Goal: Information Seeking & Learning: Find specific fact

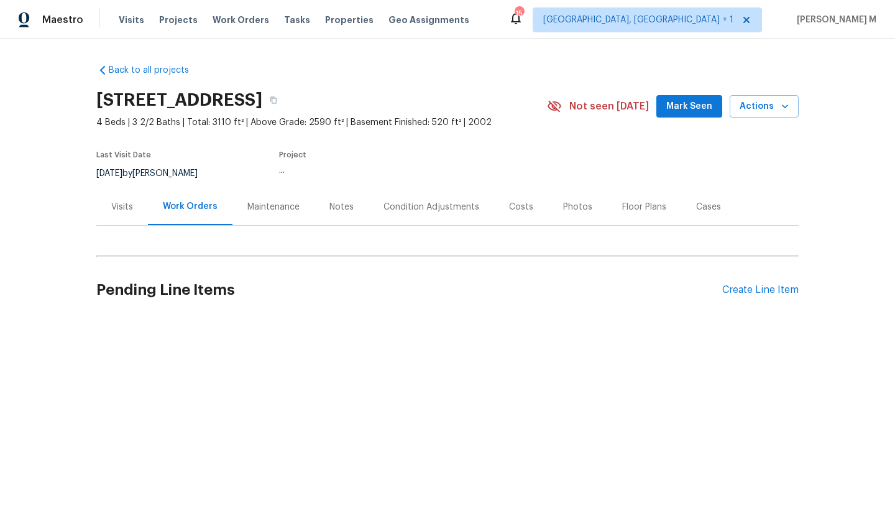
click at [121, 218] on div "Visits" at bounding box center [122, 206] width 52 height 37
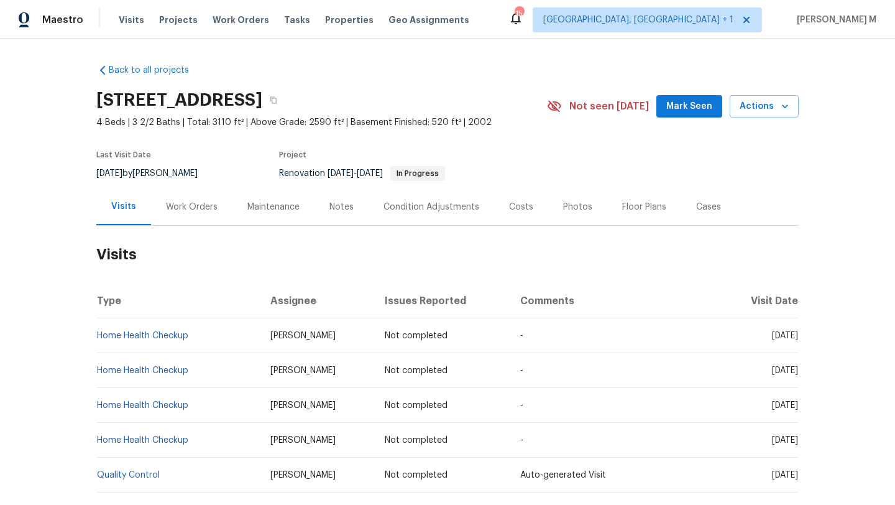
drag, startPoint x: 743, startPoint y: 337, endPoint x: 761, endPoint y: 337, distance: 18.6
click at [772, 337] on span "[DATE]" at bounding box center [785, 335] width 26 height 9
click at [772, 336] on span "[DATE]" at bounding box center [785, 335] width 26 height 9
drag, startPoint x: 741, startPoint y: 333, endPoint x: 770, endPoint y: 333, distance: 28.6
click at [772, 333] on span "[DATE]" at bounding box center [785, 335] width 26 height 9
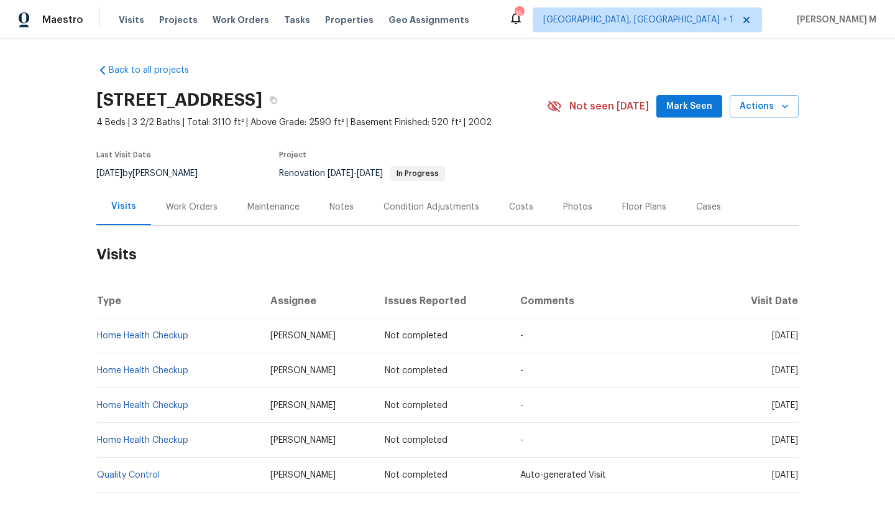
copy span "[DATE]"
click at [185, 208] on div "Work Orders" at bounding box center [192, 207] width 52 height 12
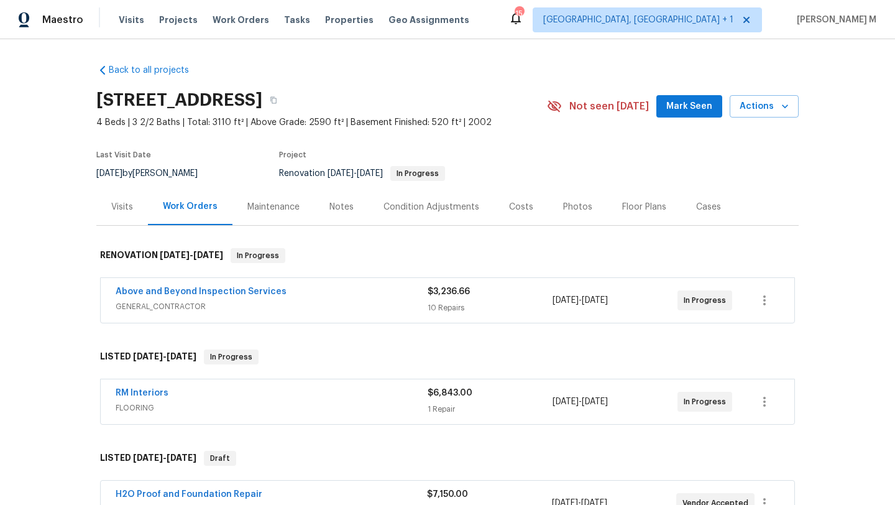
click at [315, 292] on div "Above and Beyond Inspection Services" at bounding box center [272, 292] width 312 height 15
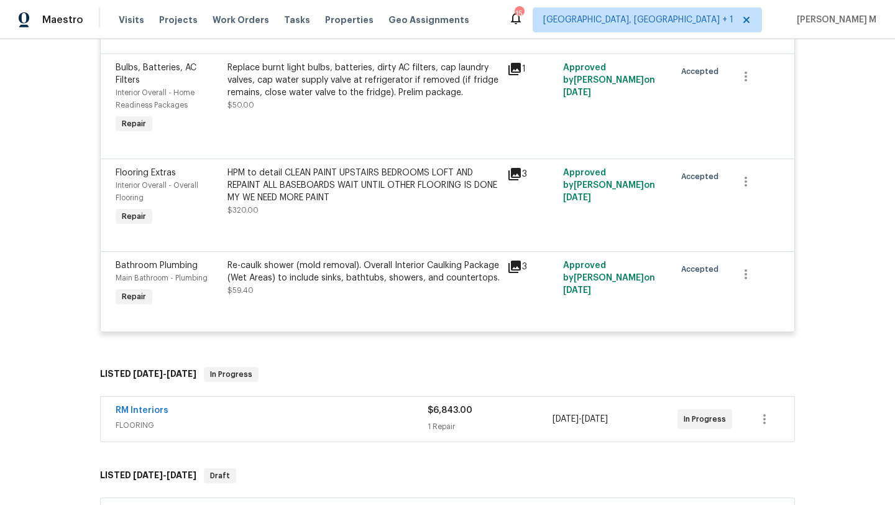
scroll to position [1250, 0]
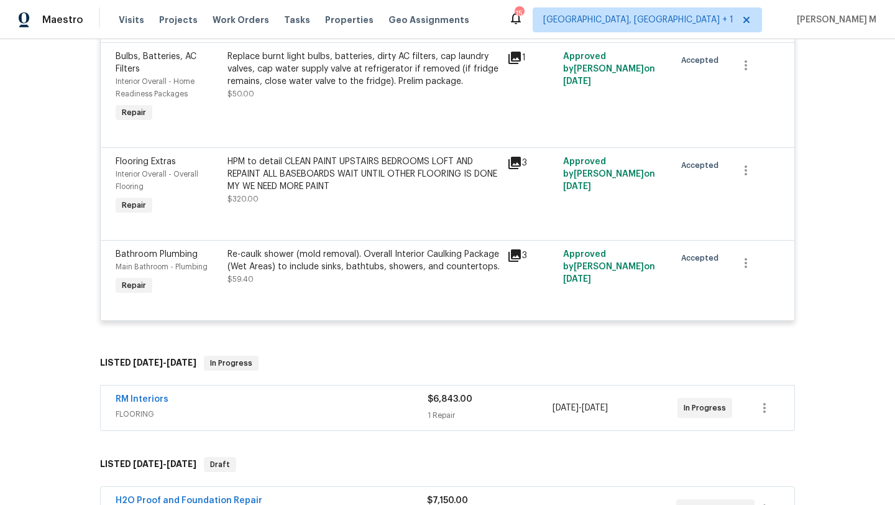
click at [362, 408] on div "RM Interiors" at bounding box center [272, 400] width 312 height 15
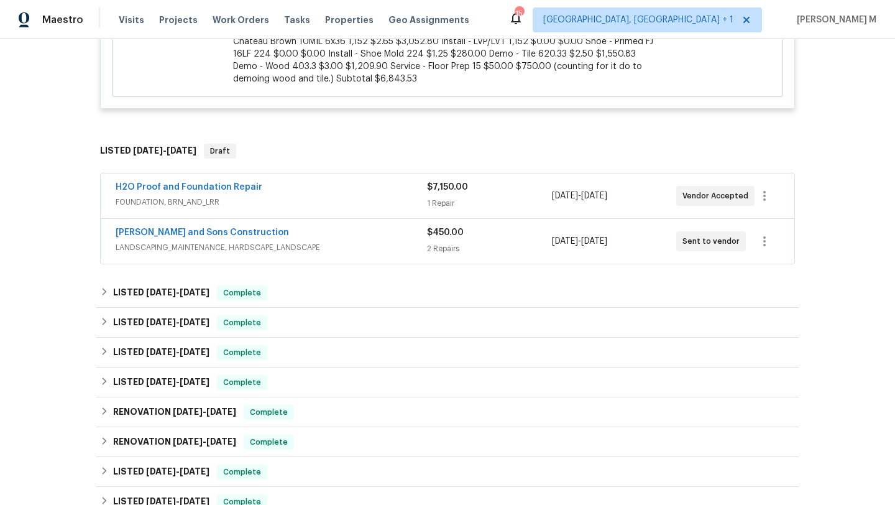
scroll to position [1941, 0]
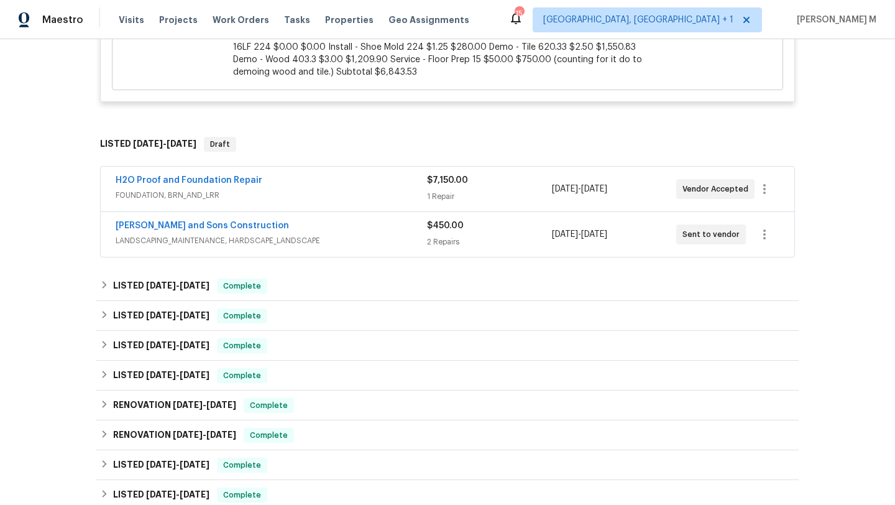
click at [390, 189] on span "FOUNDATION, BRN_AND_LRR" at bounding box center [271, 195] width 311 height 12
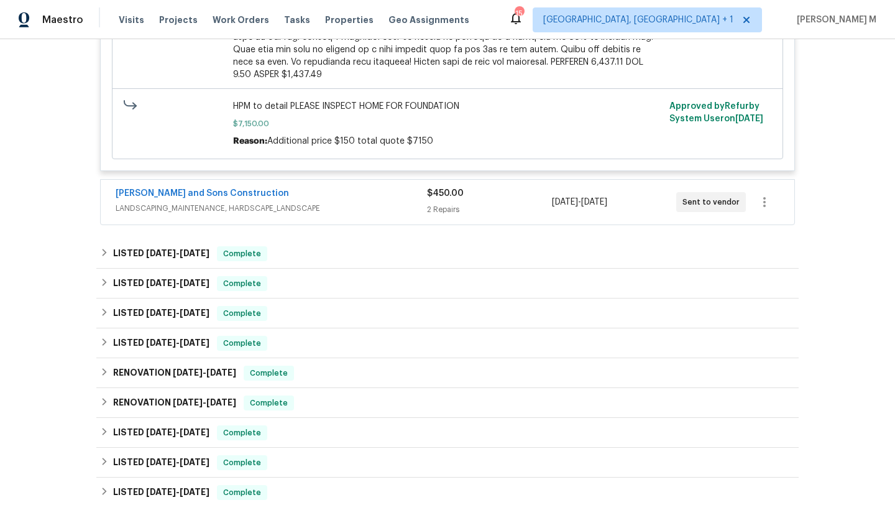
scroll to position [2437, 0]
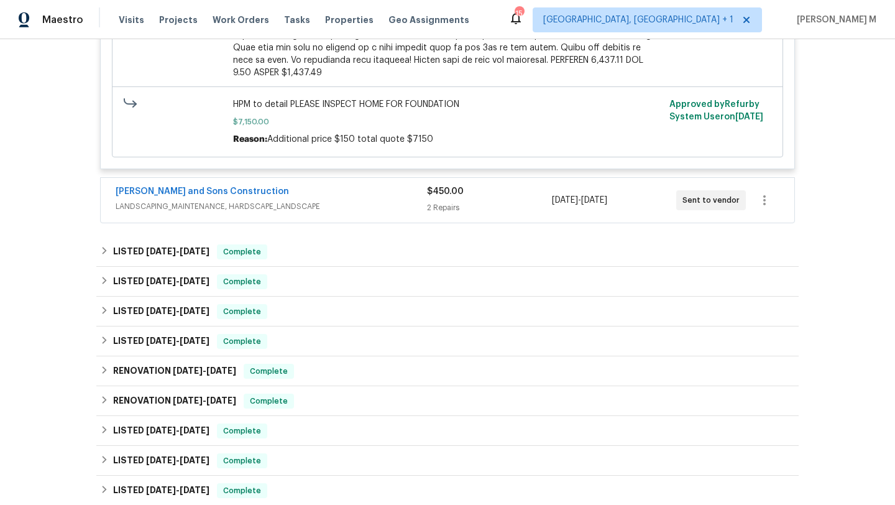
click at [392, 200] on span "LANDSCAPING_MAINTENANCE, HARDSCAPE_LANDSCAPE" at bounding box center [271, 206] width 311 height 12
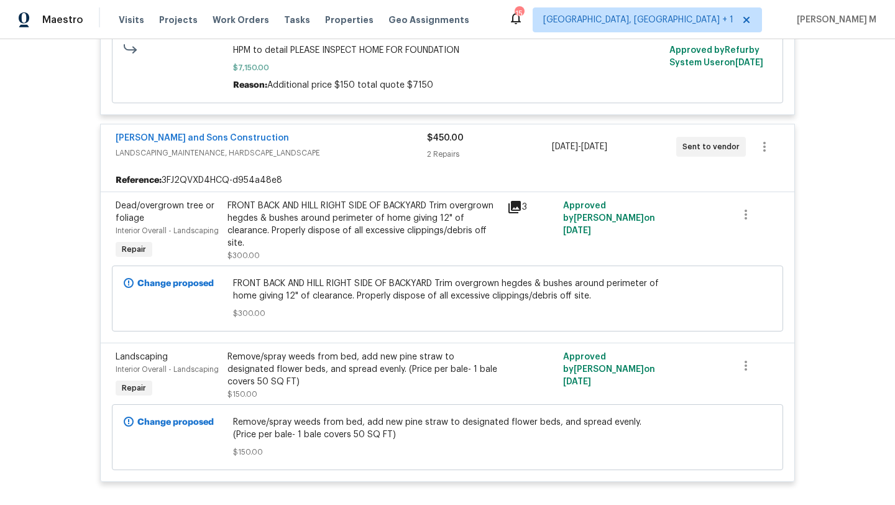
scroll to position [2488, 0]
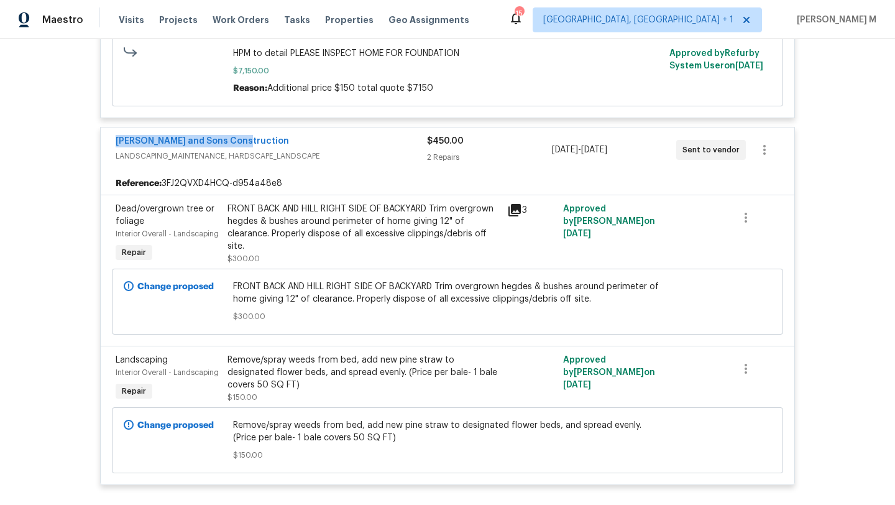
drag, startPoint x: 233, startPoint y: 122, endPoint x: 272, endPoint y: 122, distance: 38.5
click at [272, 127] on div "[PERSON_NAME] and Sons Construction LANDSCAPING_MAINTENANCE, HARDSCAPE_LANDSCAP…" at bounding box center [448, 149] width 694 height 45
copy link "[PERSON_NAME] and Sons Construction"
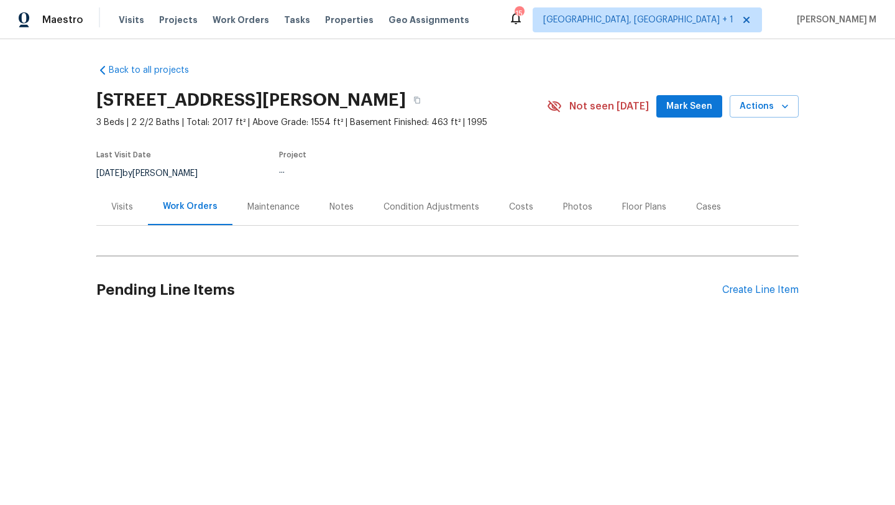
click at [700, 212] on div "Cases" at bounding box center [708, 207] width 25 height 12
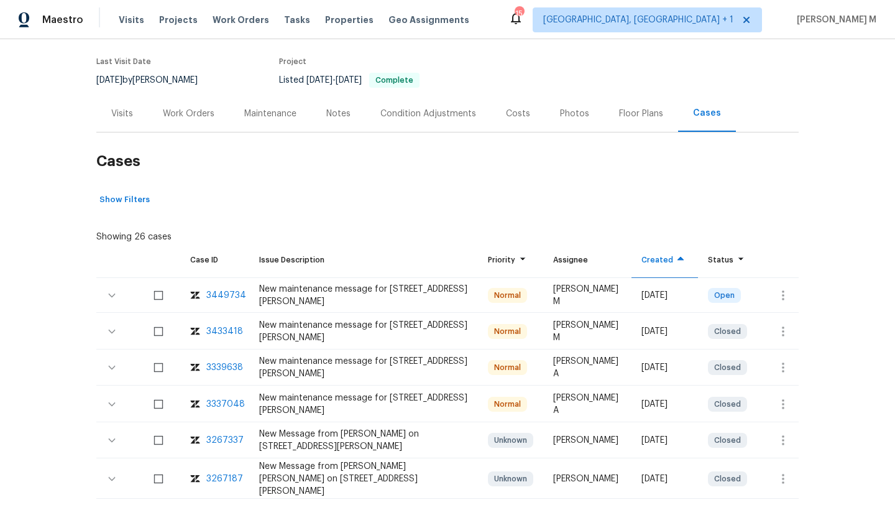
scroll to position [112, 0]
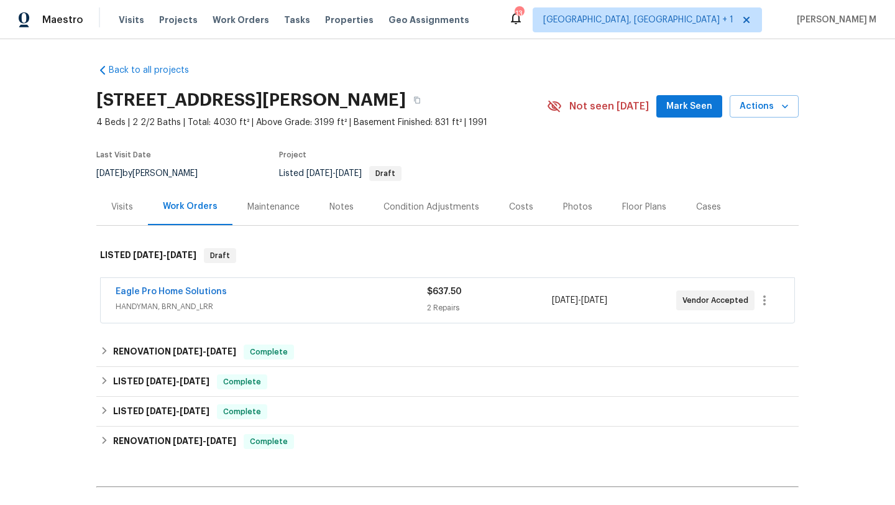
click at [115, 215] on div "Visits" at bounding box center [122, 206] width 52 height 37
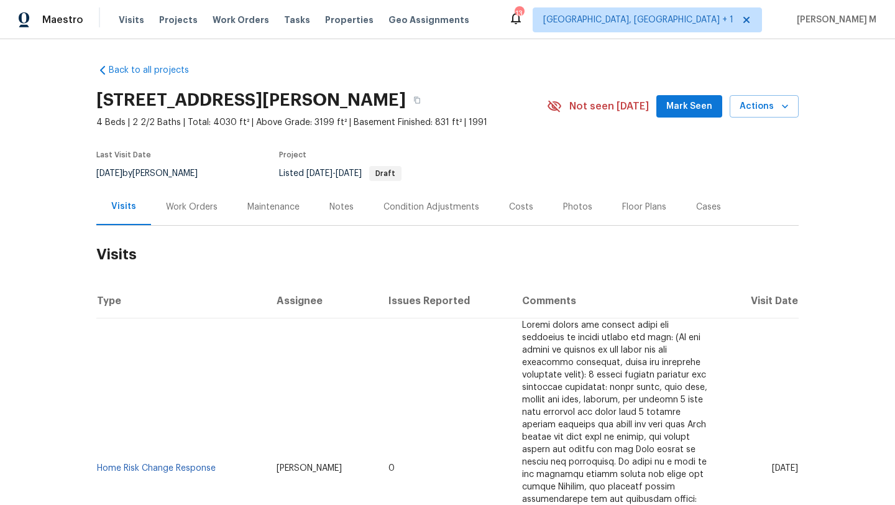
click at [681, 208] on div "Cases" at bounding box center [708, 206] width 55 height 37
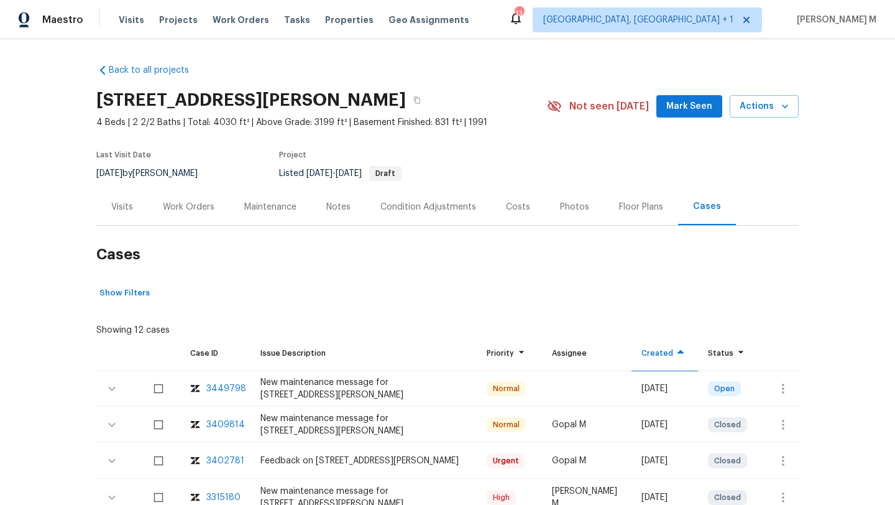
scroll to position [6, 0]
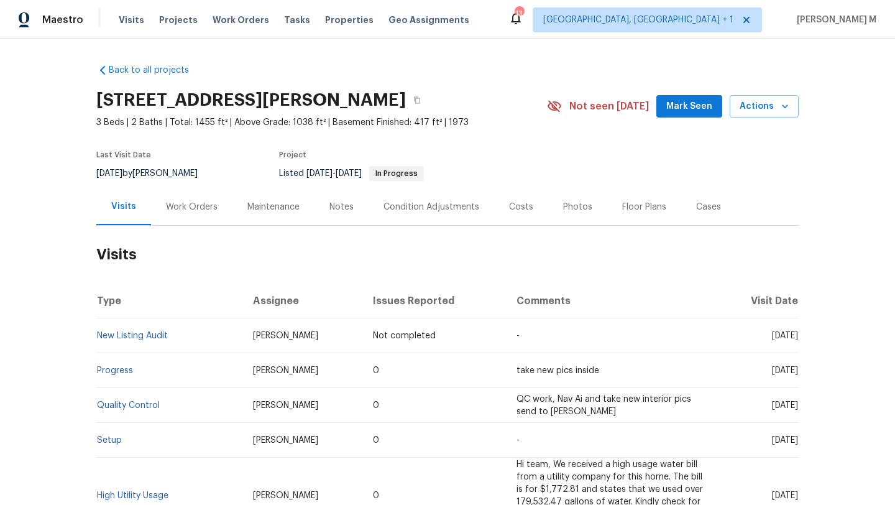
drag, startPoint x: 741, startPoint y: 336, endPoint x: 770, endPoint y: 336, distance: 29.2
click at [772, 336] on span "Tue, Aug 26 2025" at bounding box center [785, 335] width 26 height 9
copy span "Aug 26"
click at [186, 211] on div "Work Orders" at bounding box center [192, 207] width 52 height 12
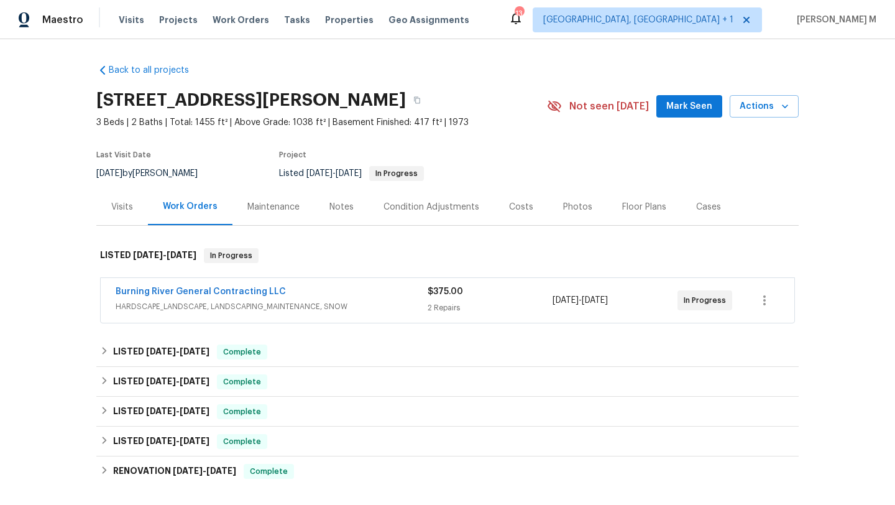
click at [380, 281] on div "Burning River General Contracting LLC HARDSCAPE_LANDSCAPE, LANDSCAPING_MAINTENA…" at bounding box center [448, 300] width 694 height 45
click at [381, 296] on div "Burning River General Contracting LLC" at bounding box center [272, 292] width 312 height 15
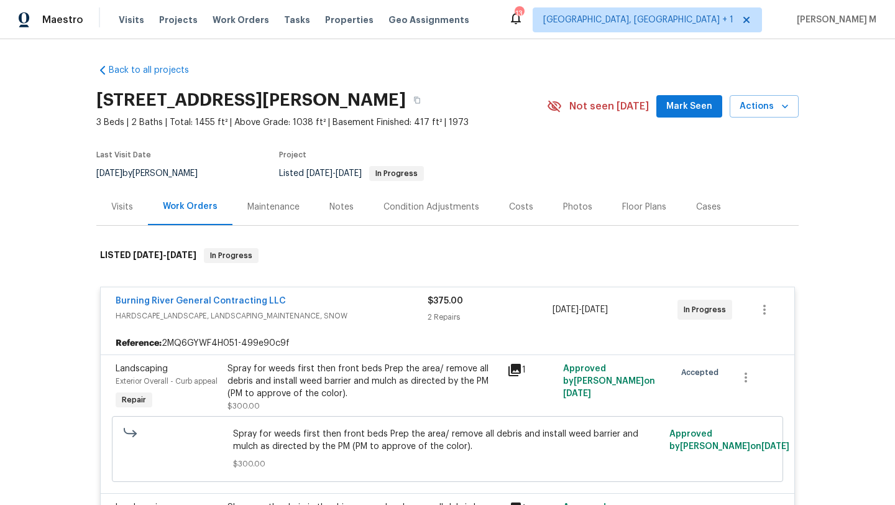
drag, startPoint x: 540, startPoint y: 309, endPoint x: 632, endPoint y: 308, distance: 92.0
click at [632, 308] on div "Burning River General Contracting LLC HARDSCAPE_LANDSCAPE, LANDSCAPING_MAINTENA…" at bounding box center [433, 310] width 634 height 30
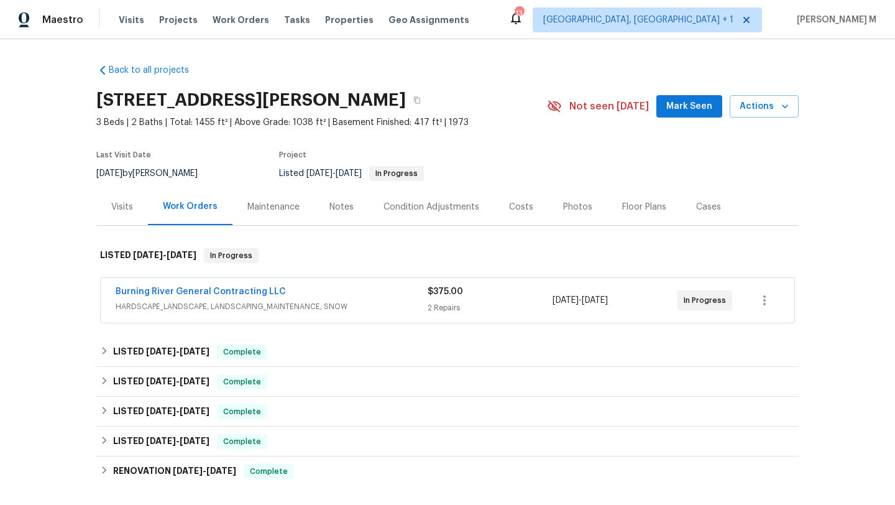
click at [531, 306] on div "2 Repairs" at bounding box center [490, 307] width 125 height 12
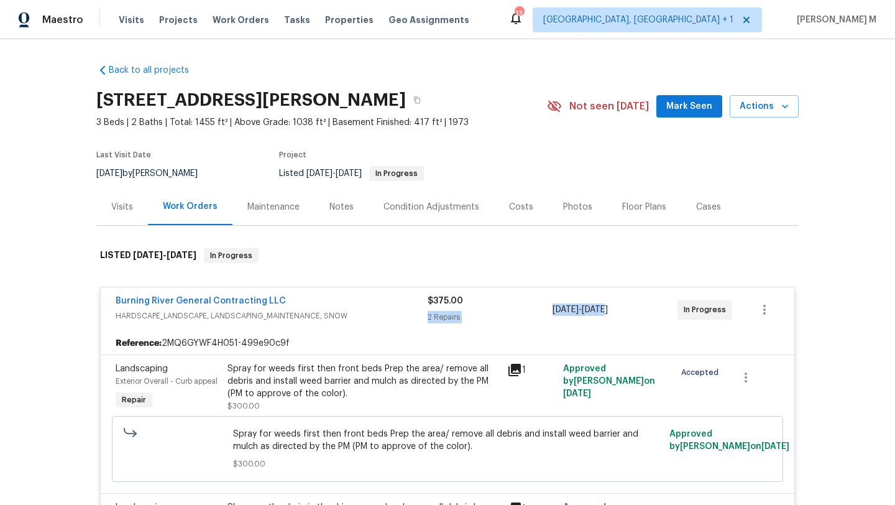
drag, startPoint x: 546, startPoint y: 309, endPoint x: 618, endPoint y: 310, distance: 72.7
click at [618, 310] on div "Burning River General Contracting LLC HARDSCAPE_LANDSCAPE, LANDSCAPING_MAINTENA…" at bounding box center [433, 310] width 634 height 30
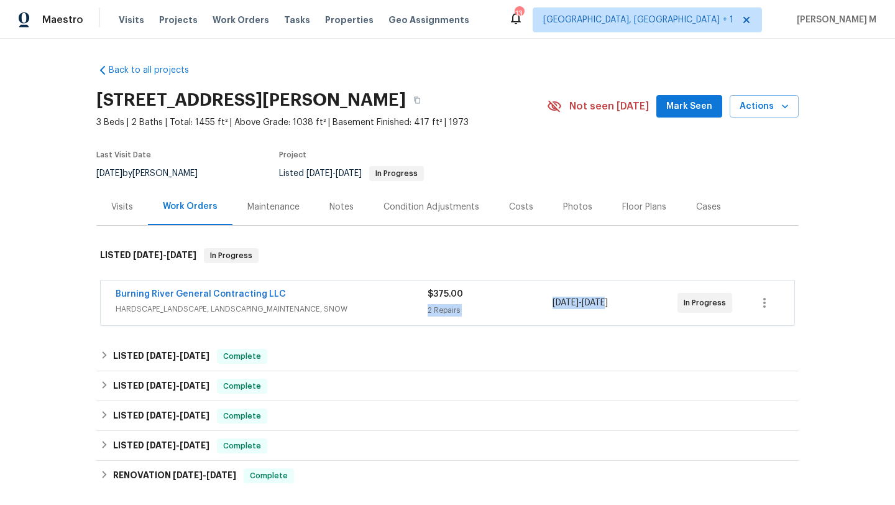
click at [622, 310] on div "8/26/2025 - 8/28/2025" at bounding box center [615, 303] width 125 height 30
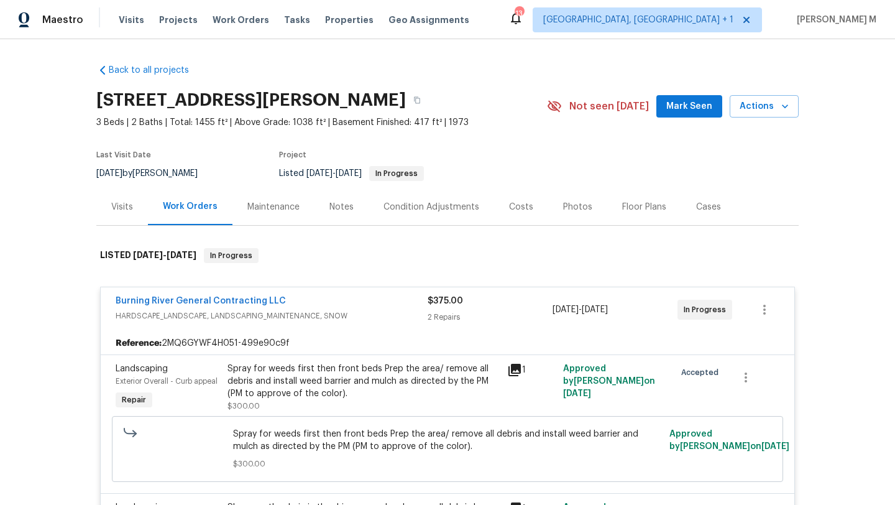
copy span "8/26/2025 - 8/28/2025"
drag, startPoint x: 645, startPoint y: 311, endPoint x: 548, endPoint y: 310, distance: 96.4
click at [553, 310] on div "8/26/2025 - 8/28/2025" at bounding box center [615, 310] width 125 height 30
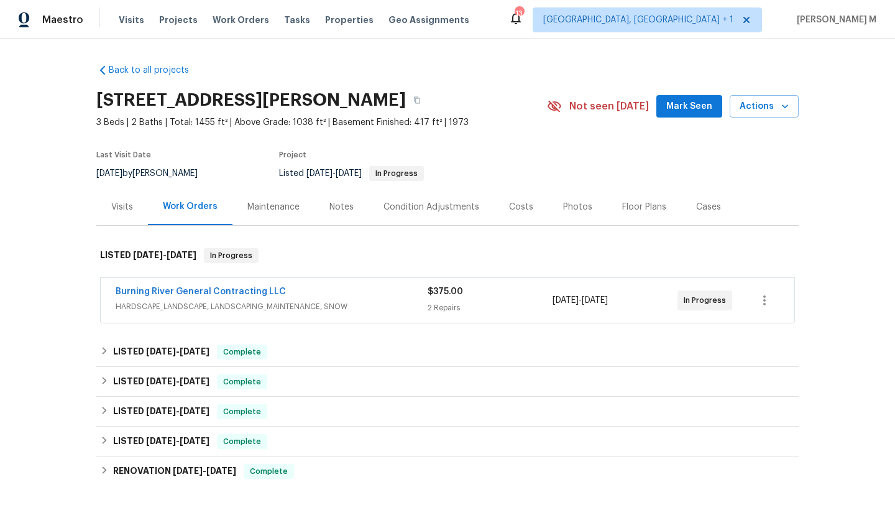
click at [390, 301] on span "HARDSCAPE_LANDSCAPE, LANDSCAPING_MAINTENANCE, SNOW" at bounding box center [272, 306] width 312 height 12
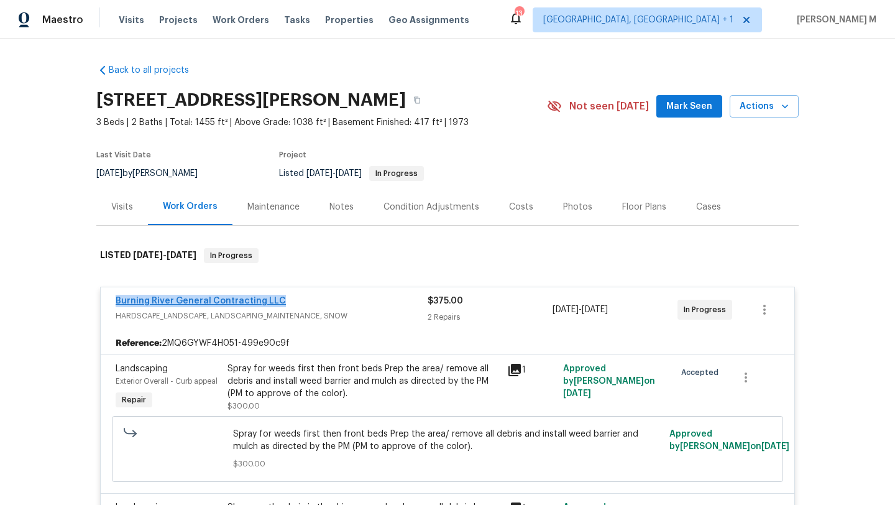
drag, startPoint x: 96, startPoint y: 301, endPoint x: 270, endPoint y: 301, distance: 173.4
click at [270, 301] on div "Burning River General Contracting LLC HARDSCAPE_LANDSCAPE, LANDSCAPING_MAINTENA…" at bounding box center [448, 309] width 694 height 45
copy link "Burning River General Contracting LLC"
